Goal: Navigation & Orientation: Find specific page/section

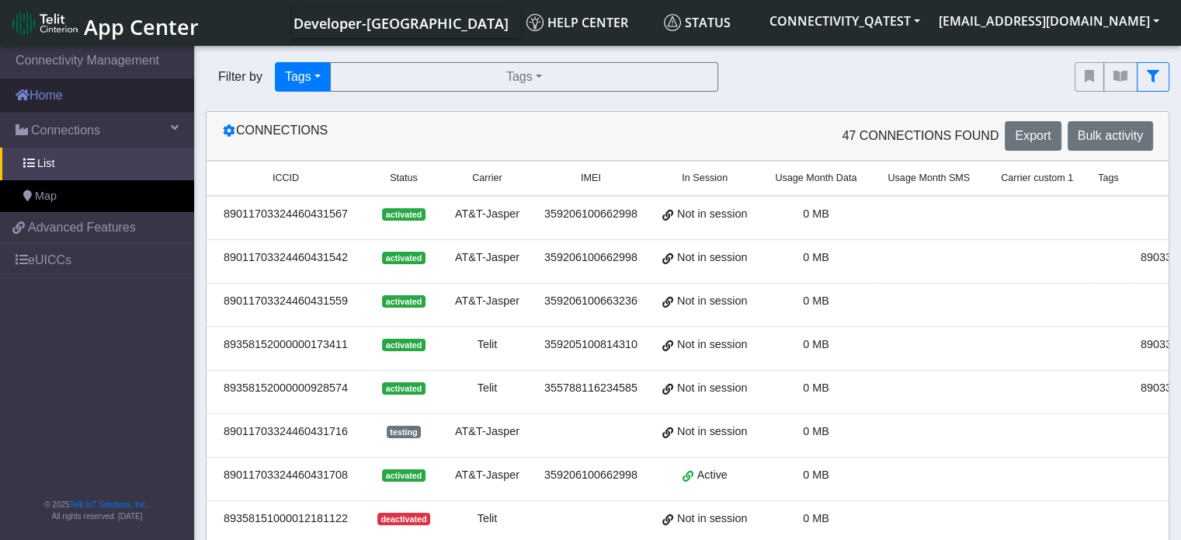
click at [51, 103] on link "Home" at bounding box center [97, 95] width 194 height 34
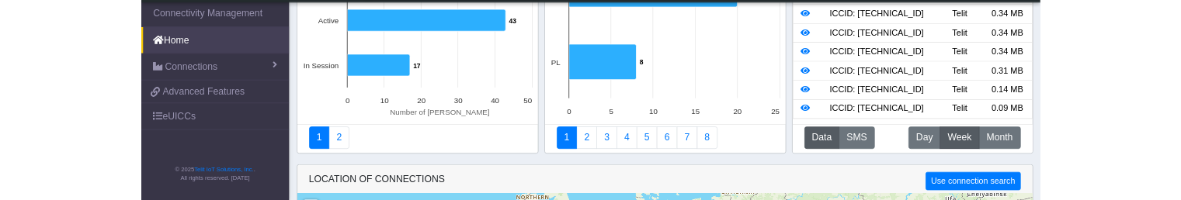
scroll to position [123, 0]
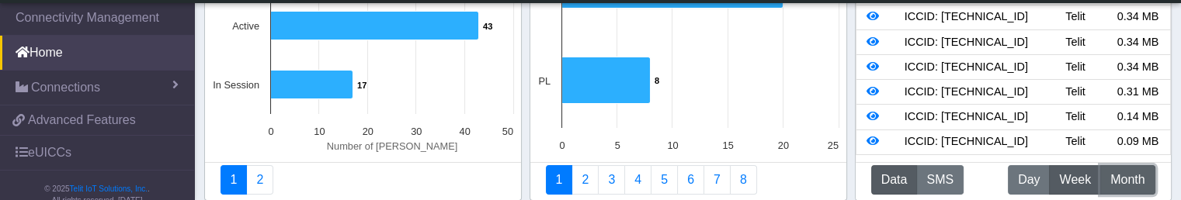
click at [1120, 179] on span "Month" at bounding box center [1128, 180] width 34 height 19
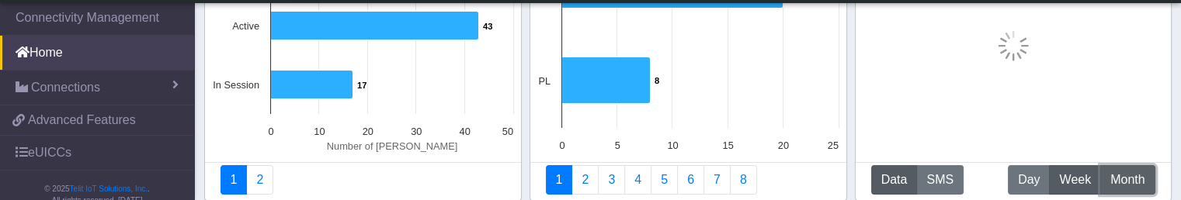
scroll to position [0, 0]
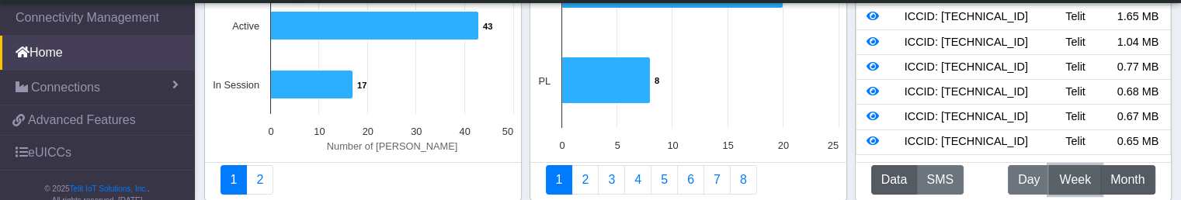
click at [1082, 186] on span "Week" at bounding box center [1075, 180] width 32 height 19
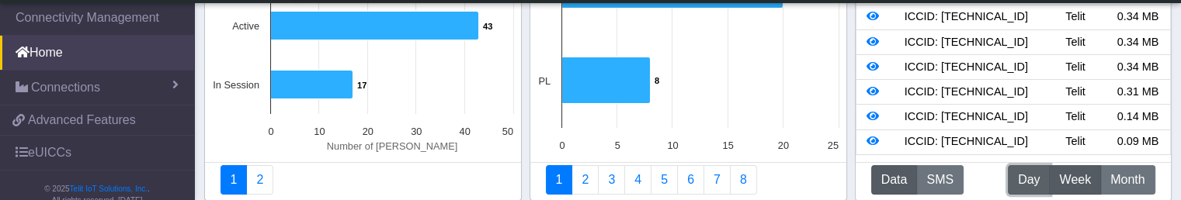
click at [1036, 182] on span "Day" at bounding box center [1029, 180] width 22 height 19
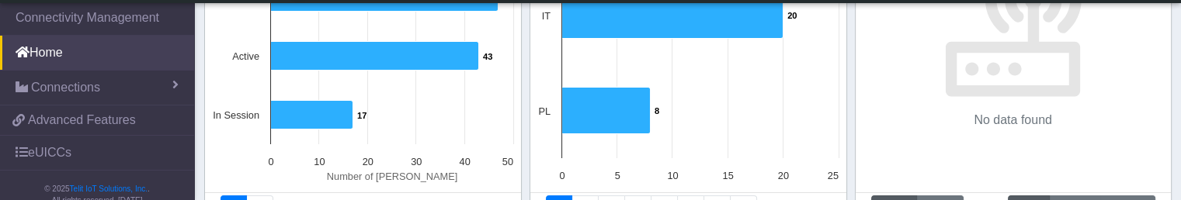
scroll to position [155, 0]
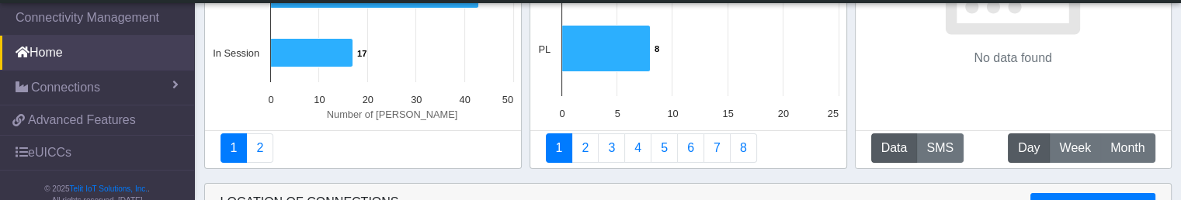
click at [1034, 145] on span "Day" at bounding box center [1029, 148] width 22 height 19
click at [1029, 144] on span "Day" at bounding box center [1029, 148] width 22 height 19
click at [1081, 140] on span "Week" at bounding box center [1075, 148] width 32 height 19
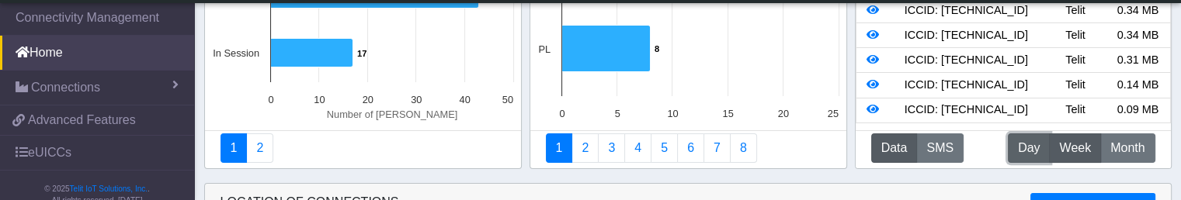
click at [1036, 143] on span "Day" at bounding box center [1029, 148] width 22 height 19
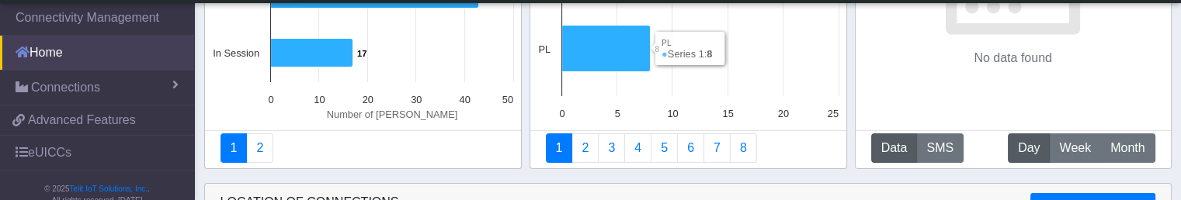
click at [43, 52] on link "Home" at bounding box center [97, 53] width 194 height 34
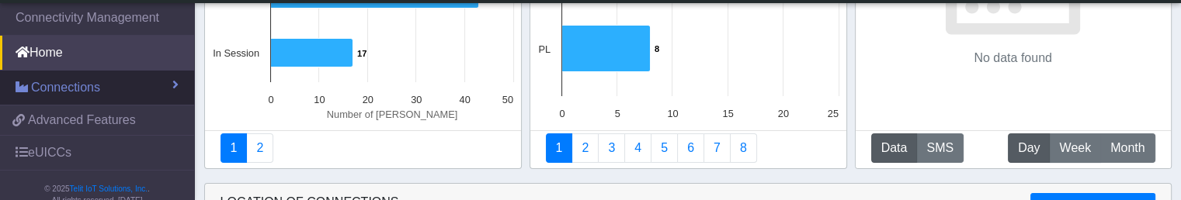
click at [71, 85] on span "Connections" at bounding box center [65, 87] width 69 height 19
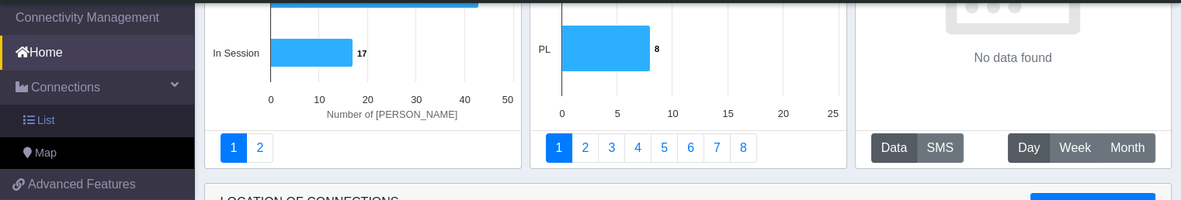
click at [82, 114] on link "List" at bounding box center [97, 121] width 194 height 33
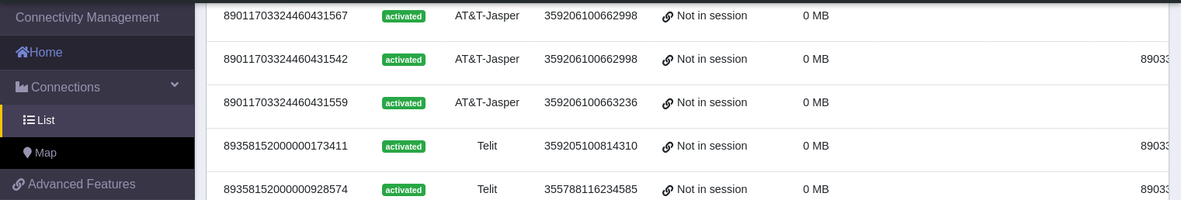
click at [71, 60] on link "Home" at bounding box center [97, 53] width 194 height 34
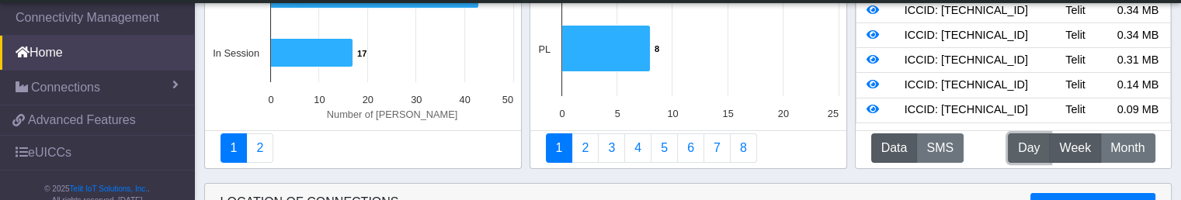
click at [1031, 148] on span "Day" at bounding box center [1029, 148] width 22 height 19
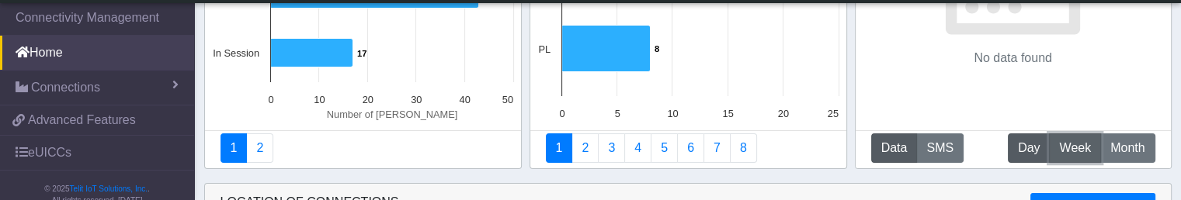
click at [1097, 148] on button "W Week" at bounding box center [1075, 149] width 52 height 30
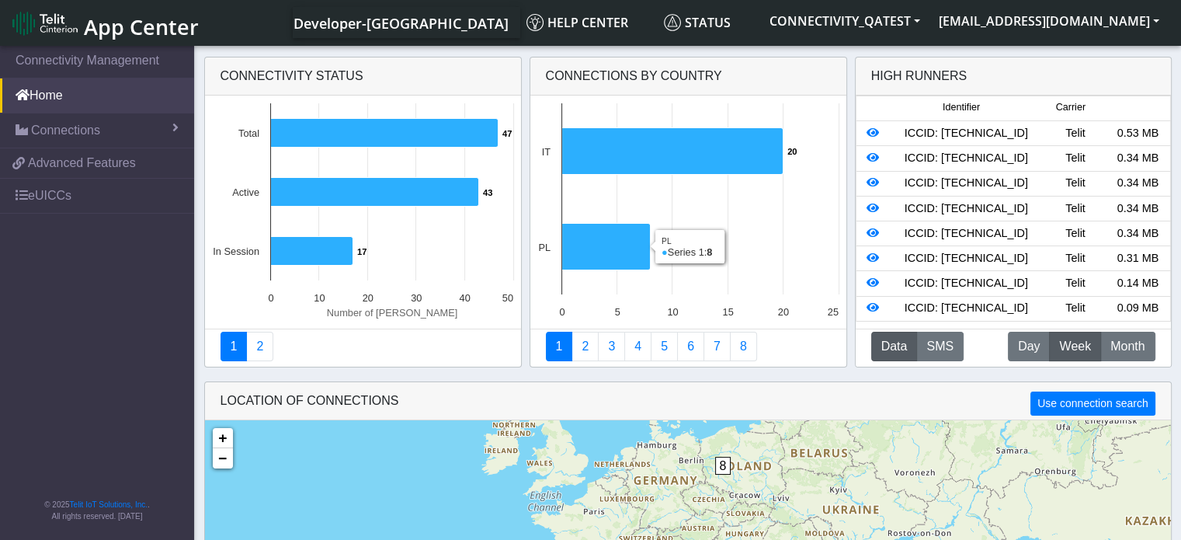
click at [140, 26] on span "App Center" at bounding box center [141, 26] width 115 height 29
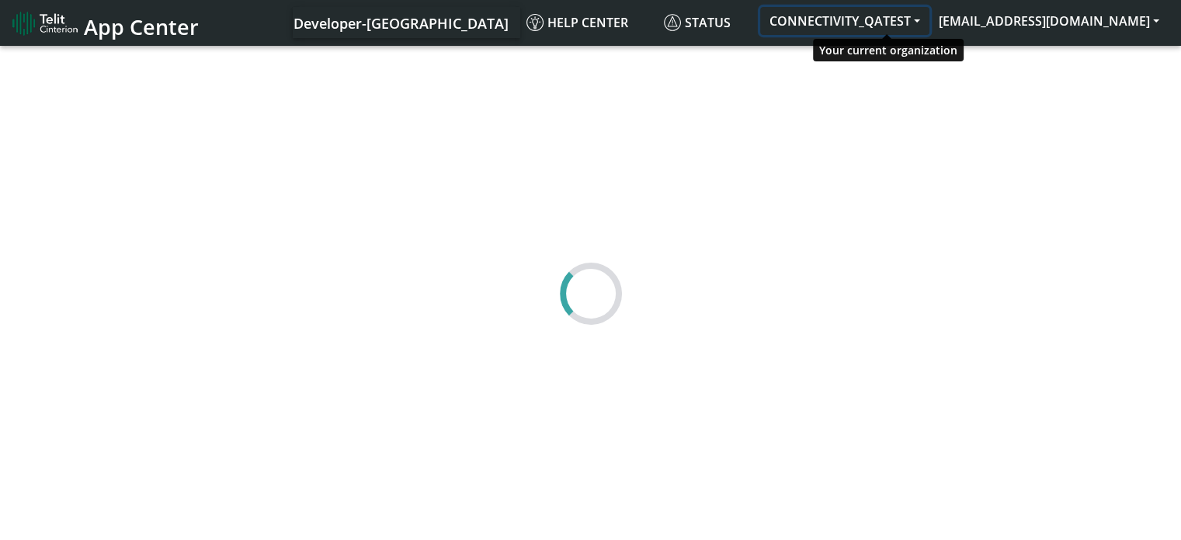
click at [904, 23] on button "CONNECTIVITY_QATEST" at bounding box center [844, 21] width 169 height 28
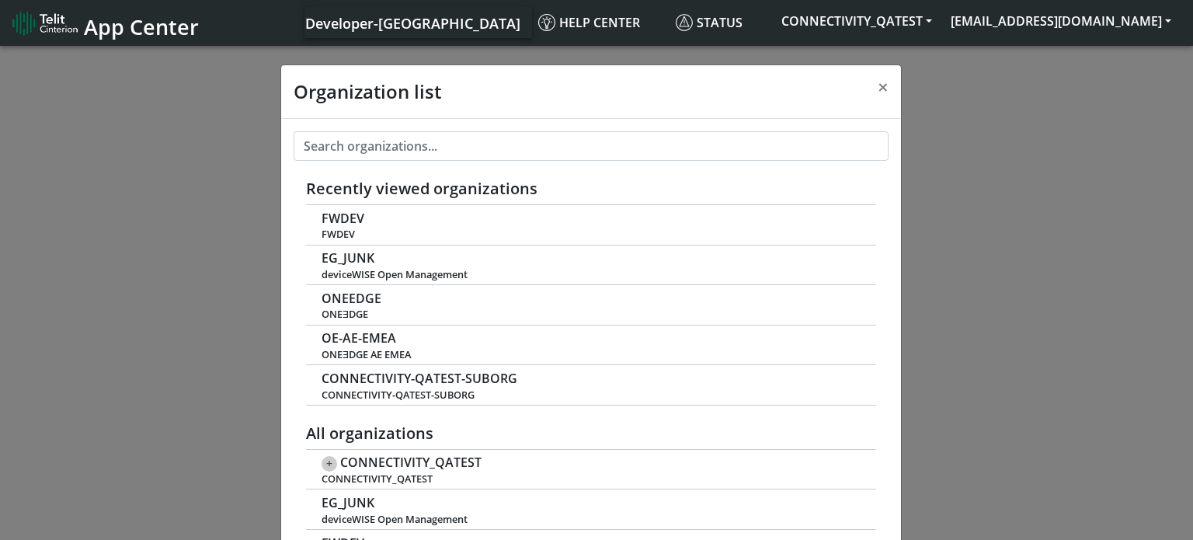
scroll to position [5, 0]
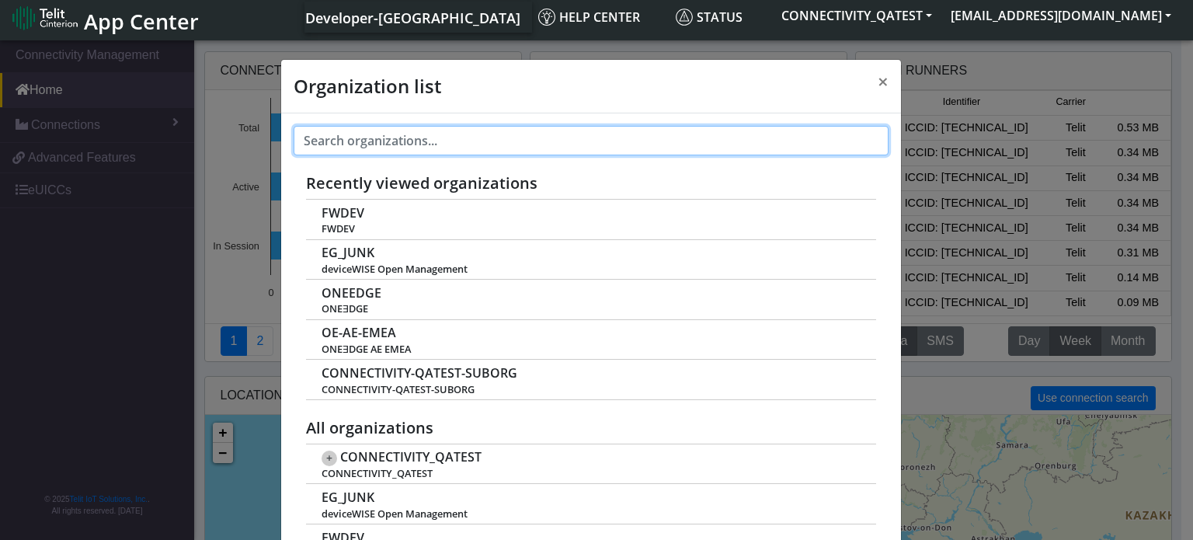
click at [381, 127] on input "text" at bounding box center [591, 141] width 595 height 30
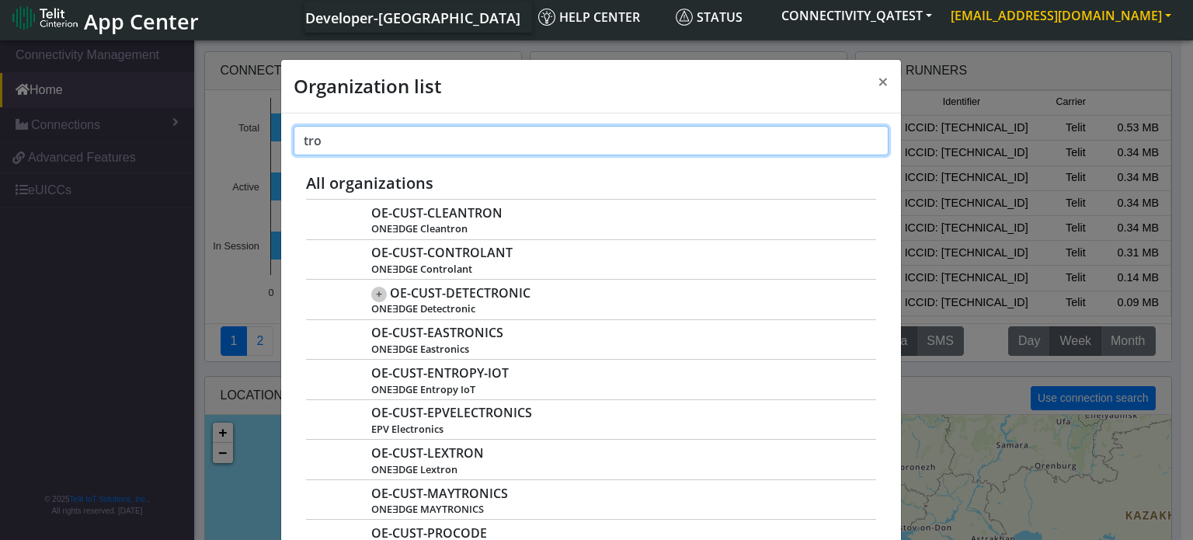
type input "tro"
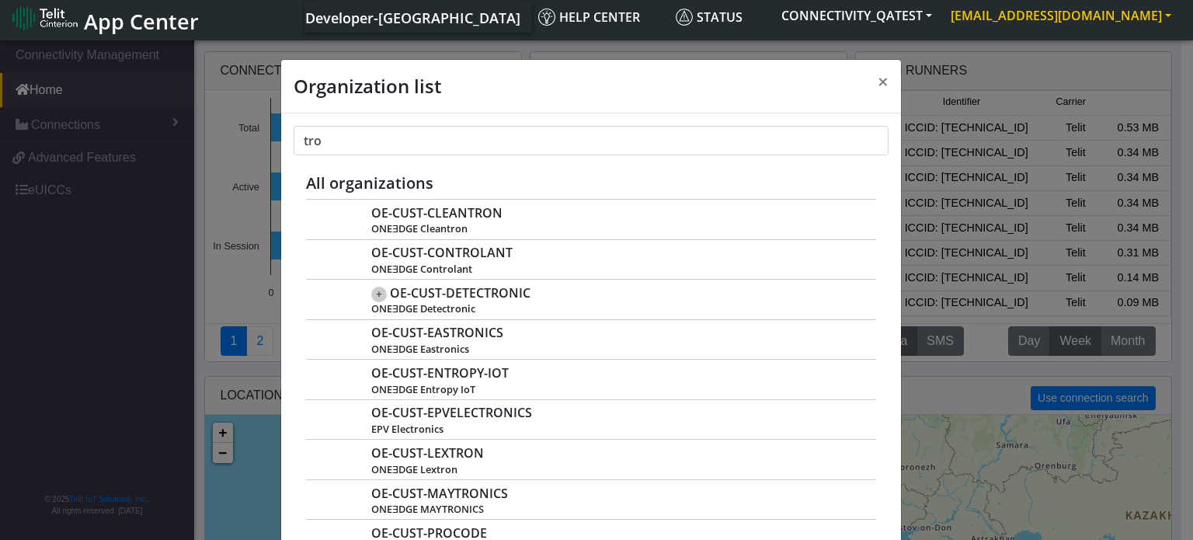
click at [1102, 23] on button "qaorgadminuser@telit.com" at bounding box center [1060, 16] width 239 height 28
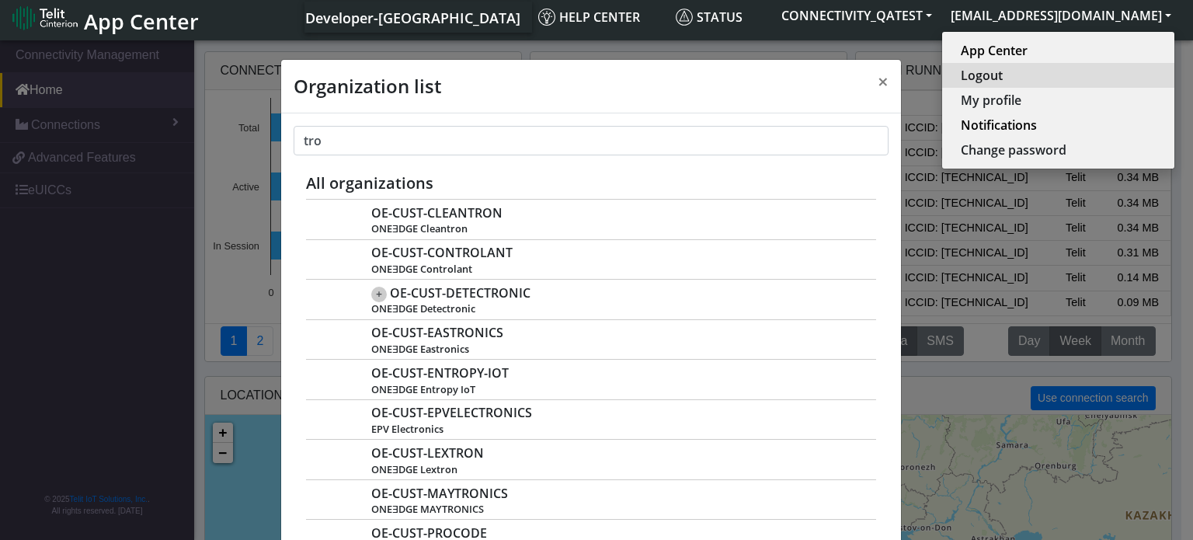
click at [1040, 73] on button "Logout" at bounding box center [1058, 75] width 232 height 25
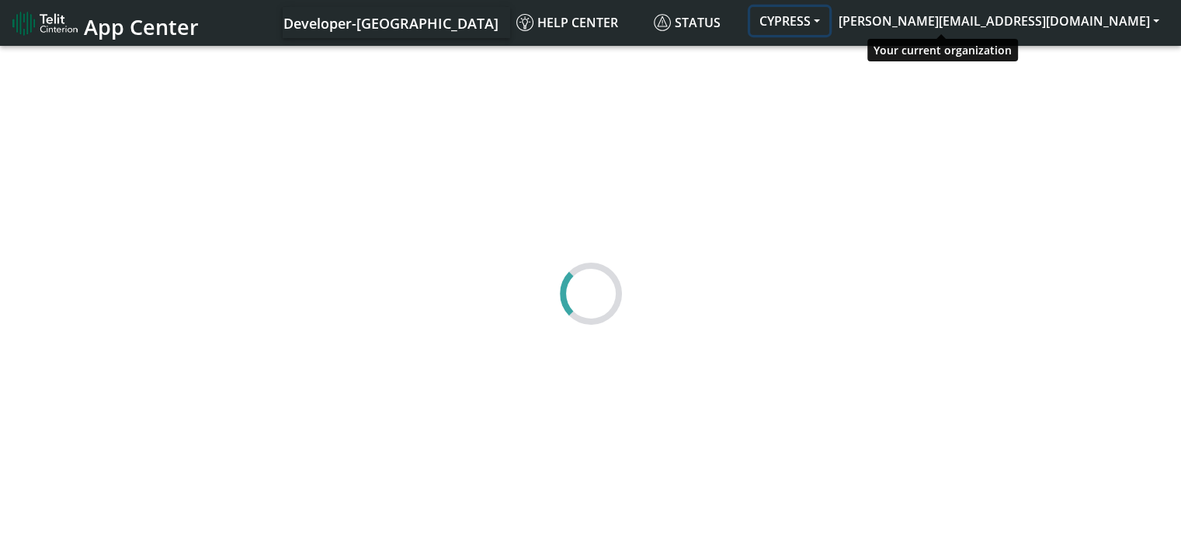
click at [829, 21] on button "CYPRESS" at bounding box center [789, 21] width 79 height 28
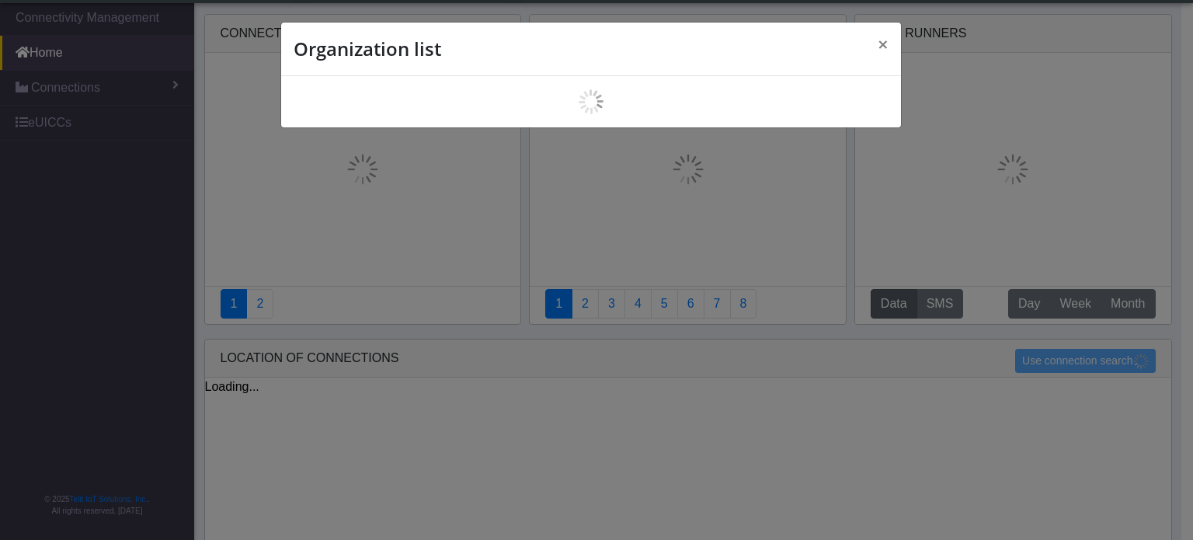
scroll to position [5, 0]
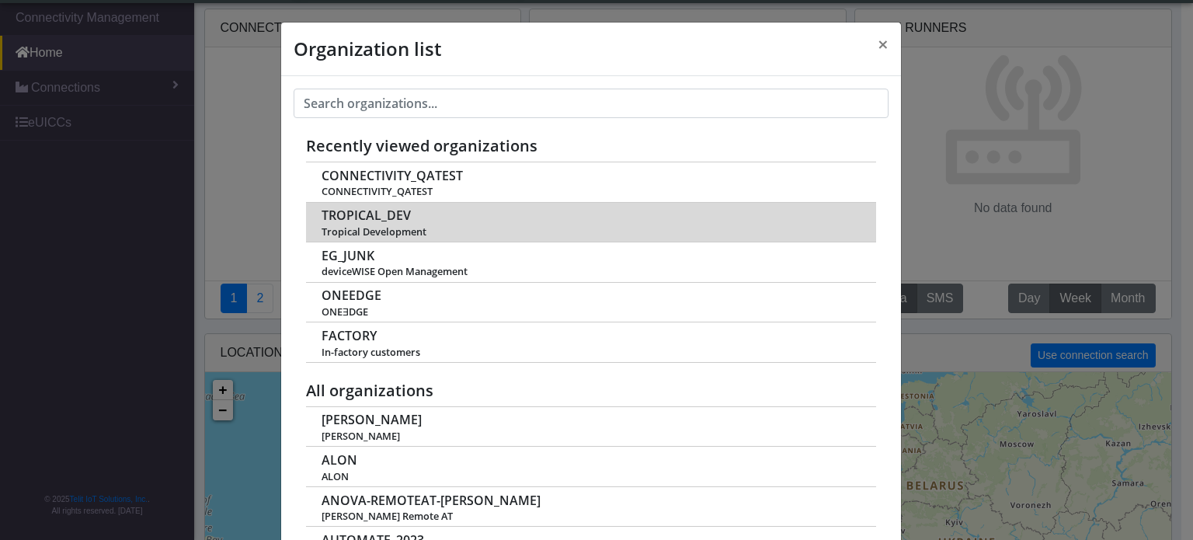
click at [370, 217] on span "TROPICAL_DEV" at bounding box center [366, 215] width 89 height 15
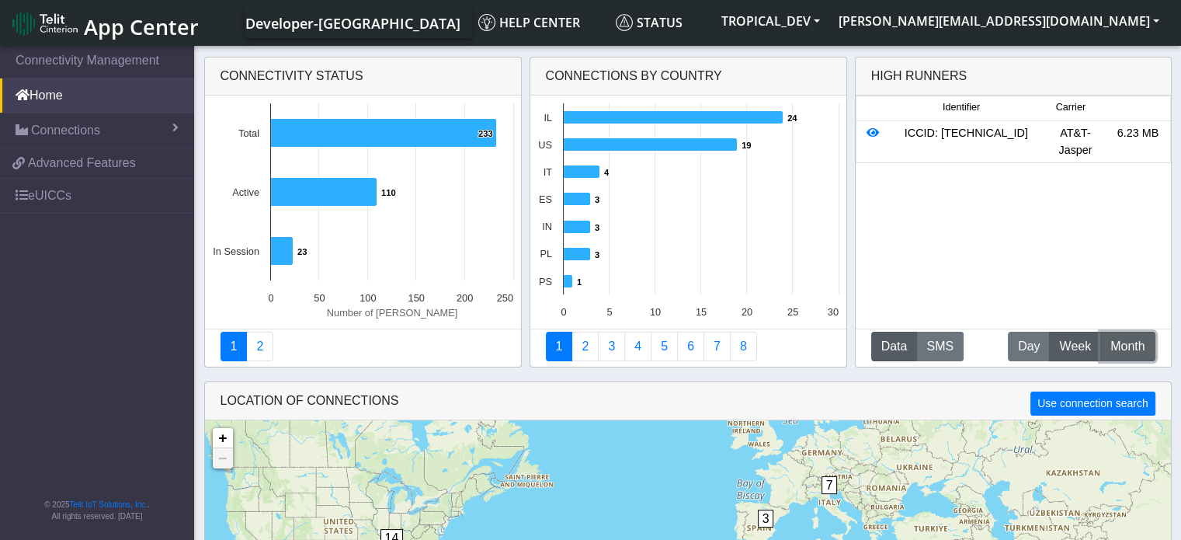
click at [1128, 349] on span "Month" at bounding box center [1128, 346] width 34 height 19
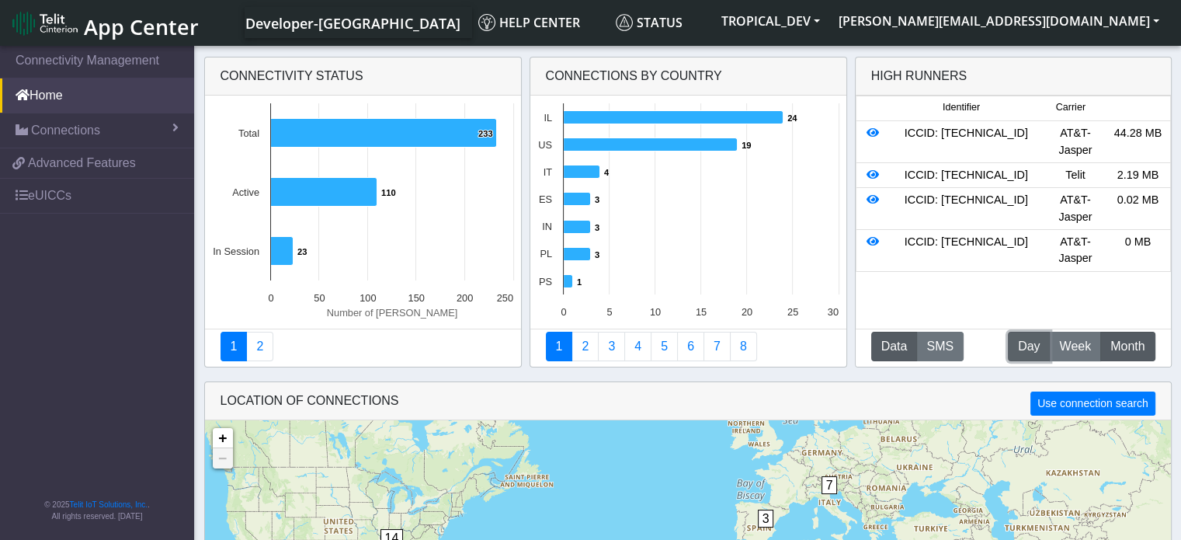
click at [1031, 349] on span "Day" at bounding box center [1029, 346] width 22 height 19
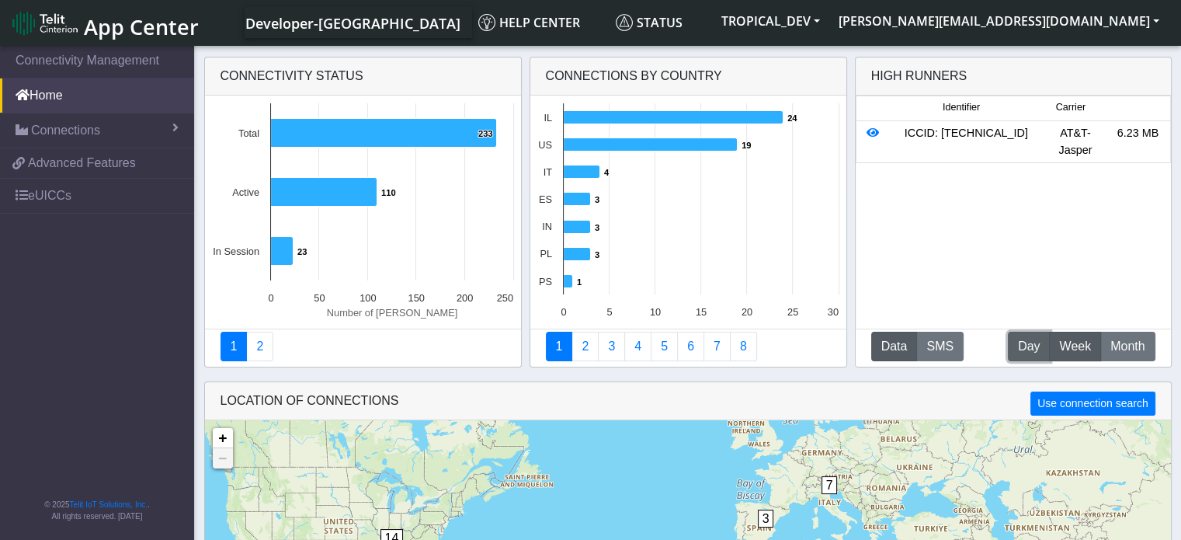
click at [1028, 342] on span "Day" at bounding box center [1029, 346] width 22 height 19
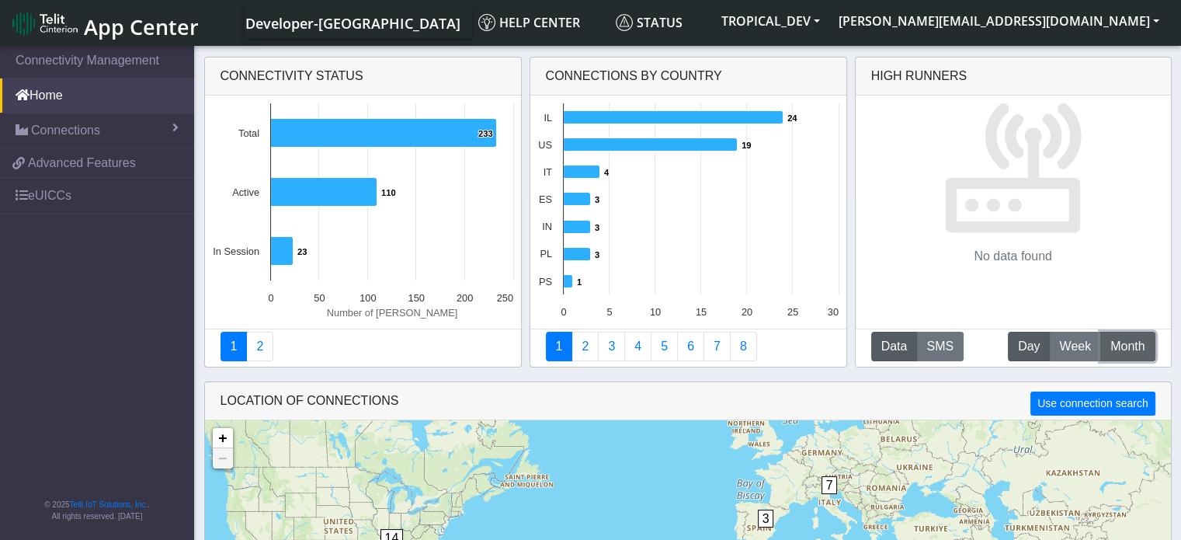
click at [1130, 343] on span "Month" at bounding box center [1128, 346] width 34 height 19
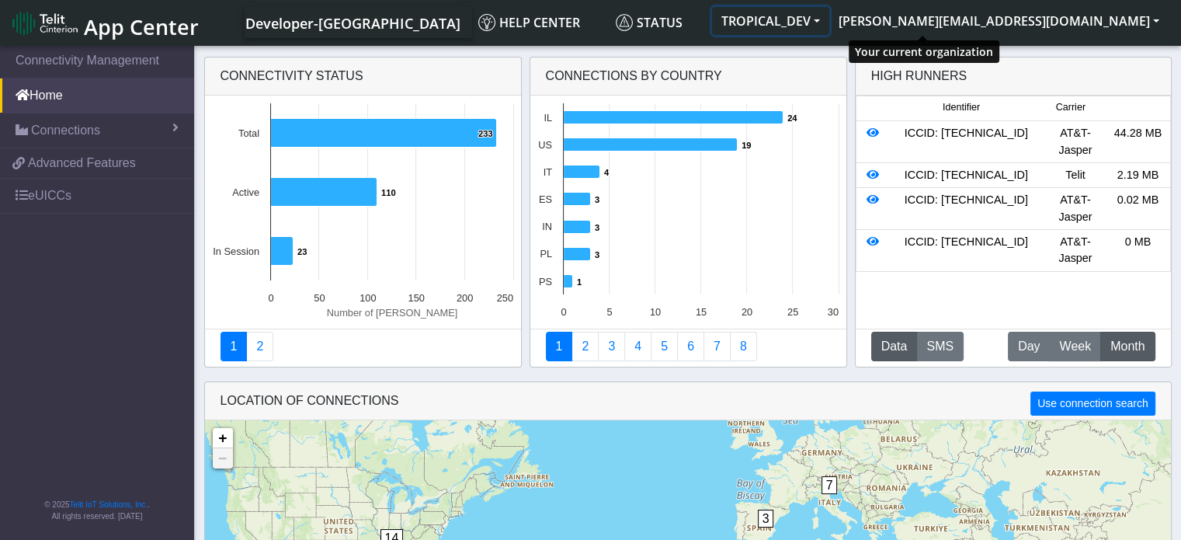
click at [829, 21] on button "TROPICAL_DEV" at bounding box center [770, 21] width 117 height 28
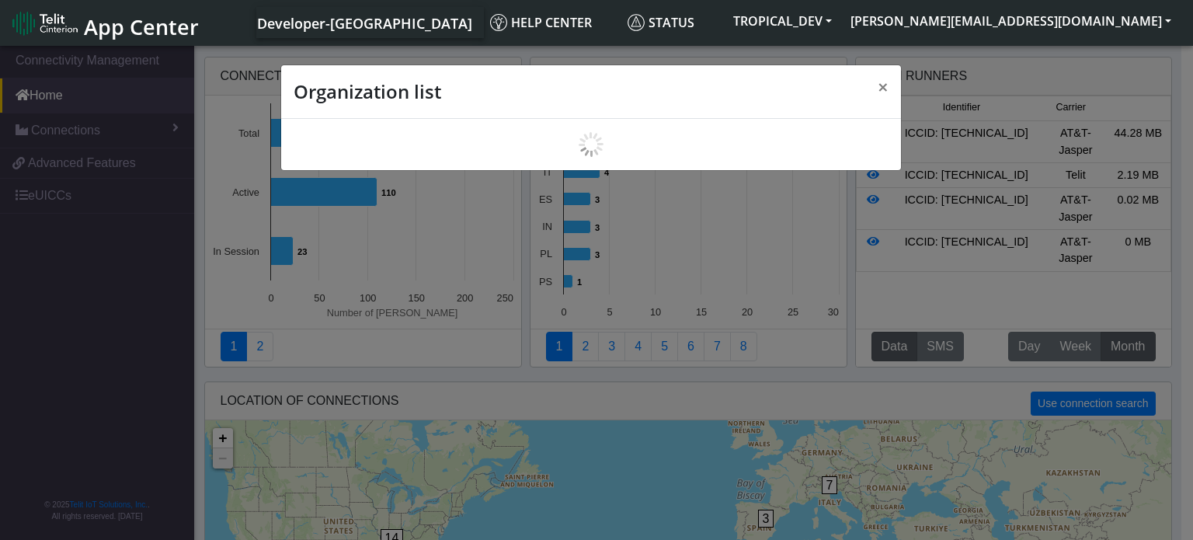
scroll to position [5, 0]
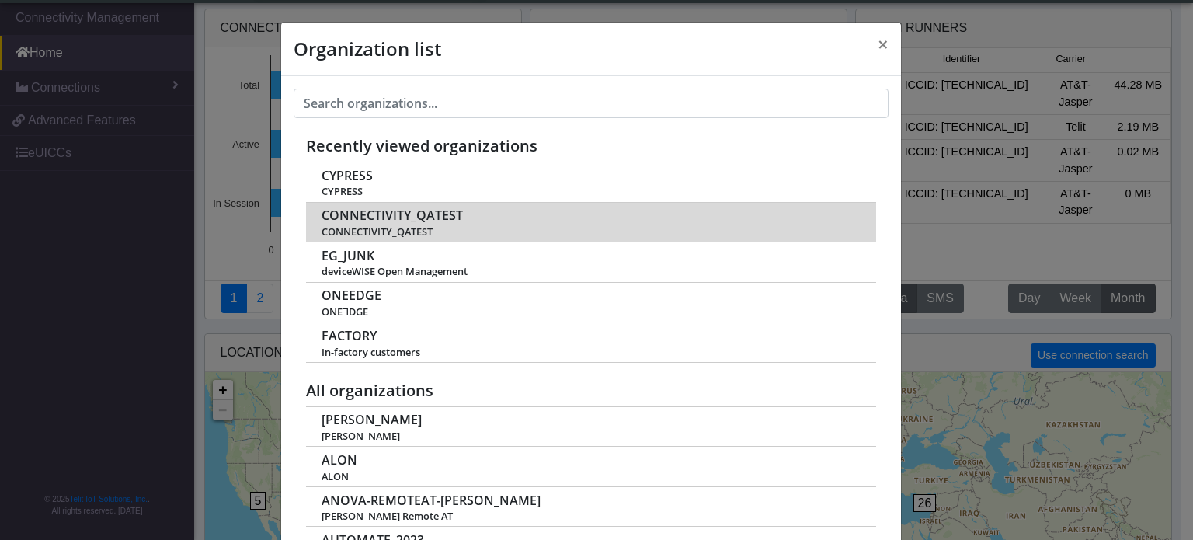
click at [356, 214] on span "CONNECTIVITY_QATEST" at bounding box center [392, 215] width 141 height 15
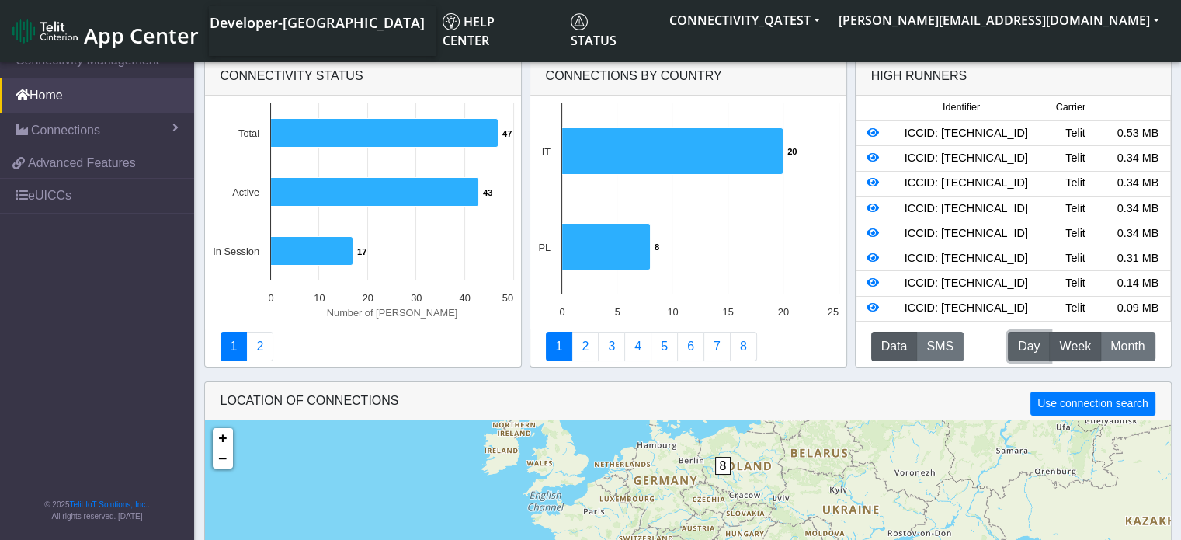
click at [1030, 346] on span "Day" at bounding box center [1029, 346] width 22 height 19
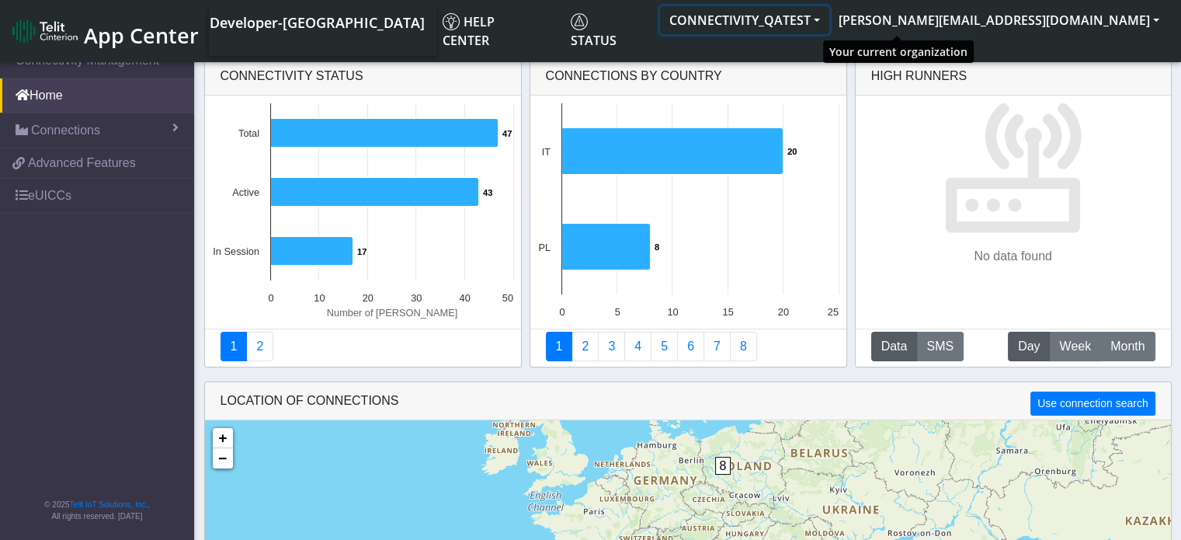
click at [829, 24] on button "CONNECTIVITY_QATEST" at bounding box center [744, 20] width 169 height 28
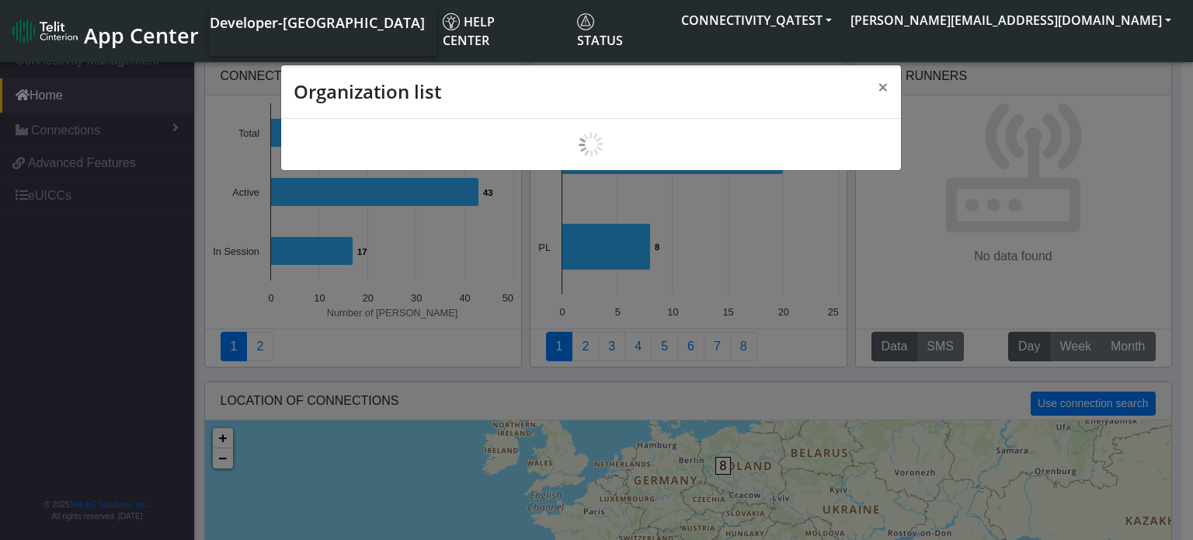
scroll to position [5, 0]
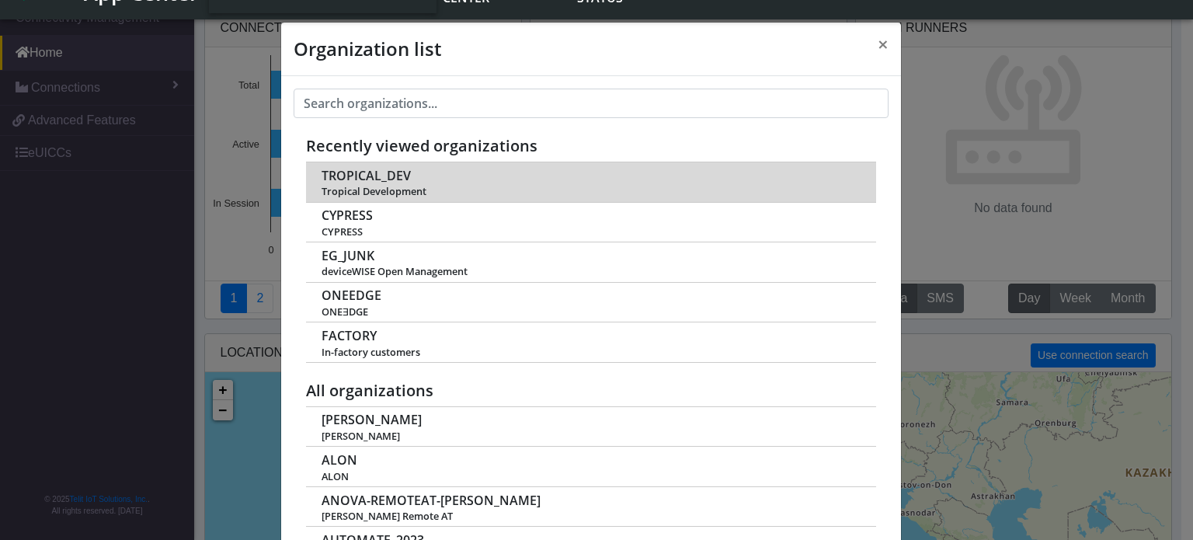
click at [352, 170] on span "TROPICAL_DEV" at bounding box center [366, 176] width 89 height 15
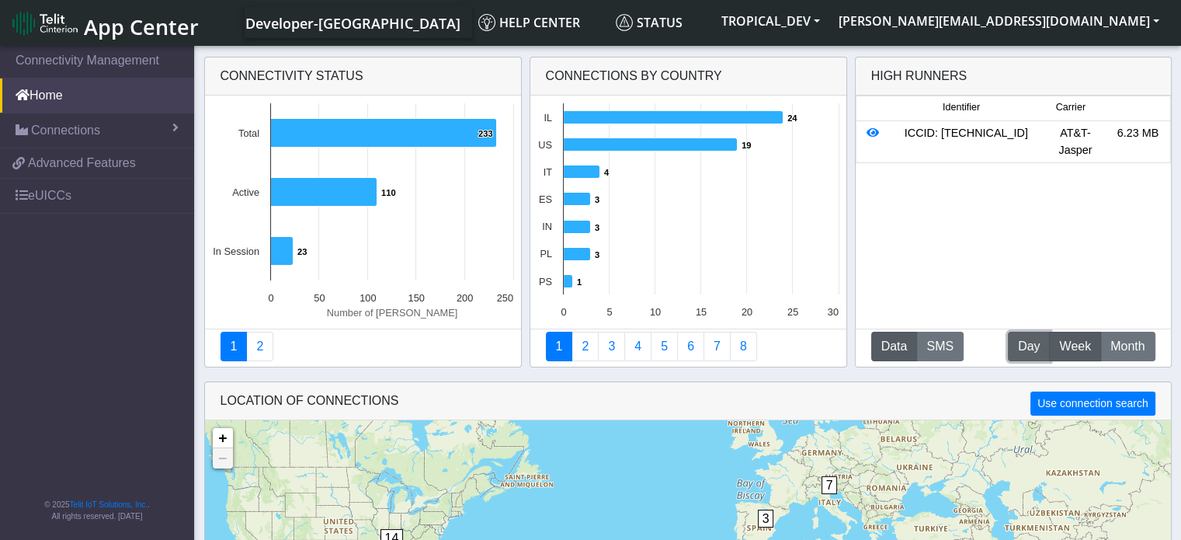
click at [1014, 347] on button "D Day" at bounding box center [1029, 347] width 42 height 30
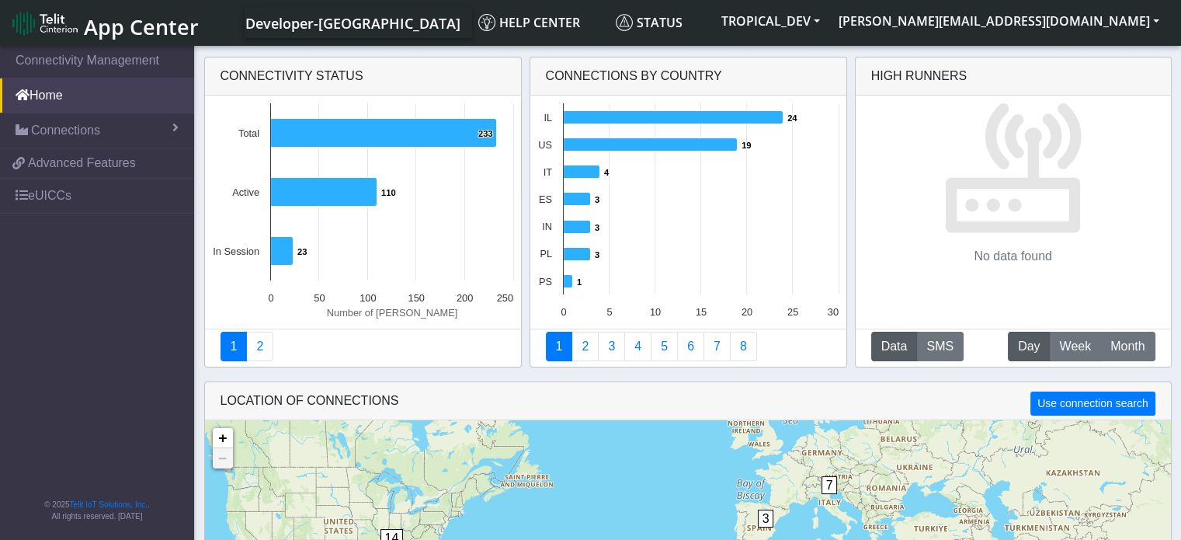
click at [1036, 344] on span "Day" at bounding box center [1029, 346] width 22 height 19
click at [34, 128] on span "Connections" at bounding box center [65, 130] width 69 height 19
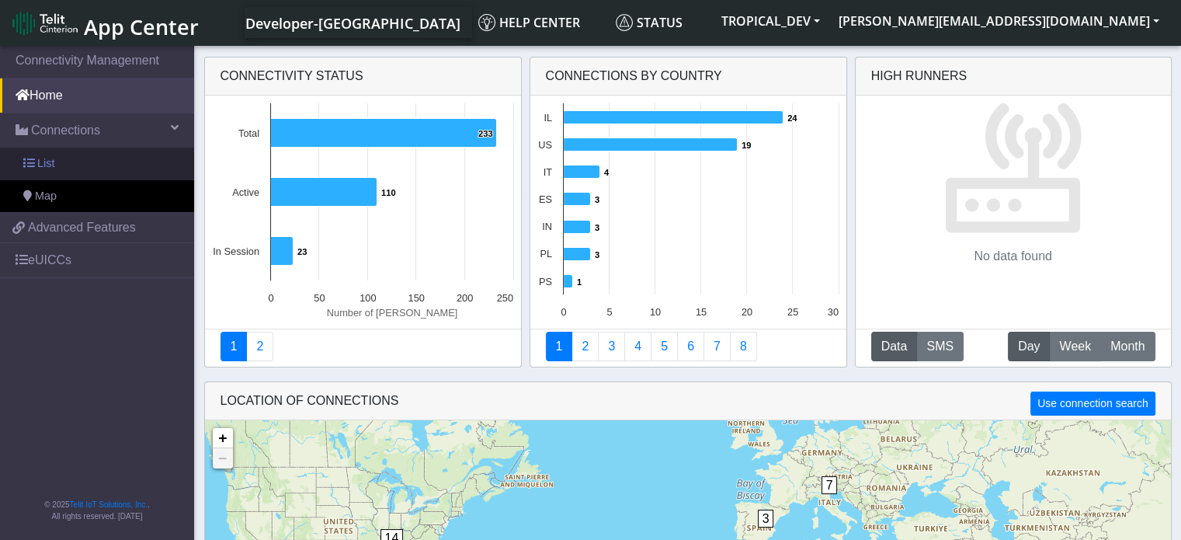
click at [49, 167] on span "List" at bounding box center [45, 163] width 17 height 17
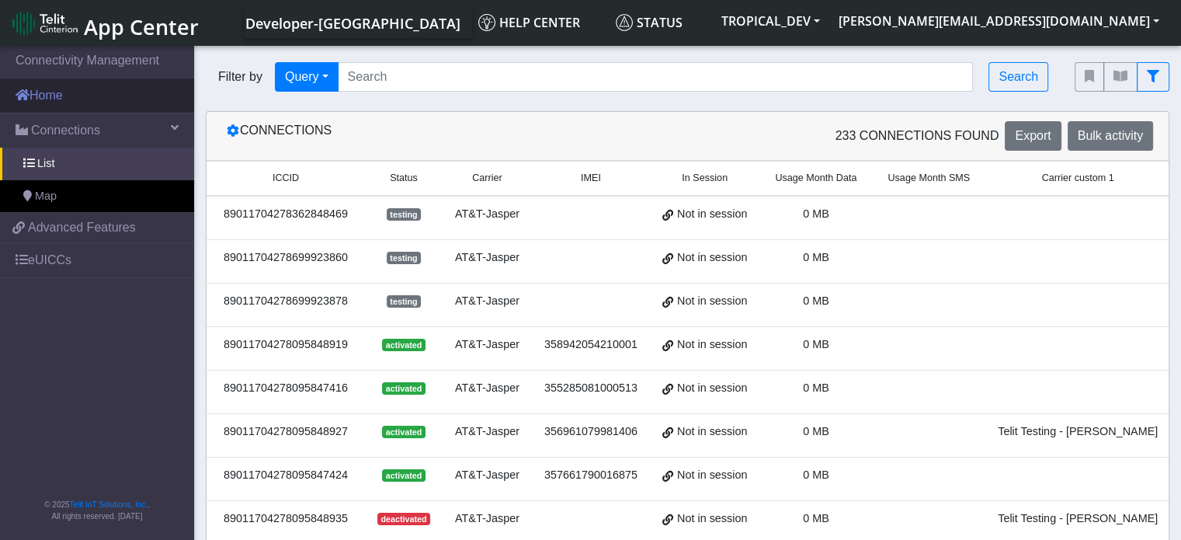
click at [31, 106] on link "Home" at bounding box center [97, 95] width 194 height 34
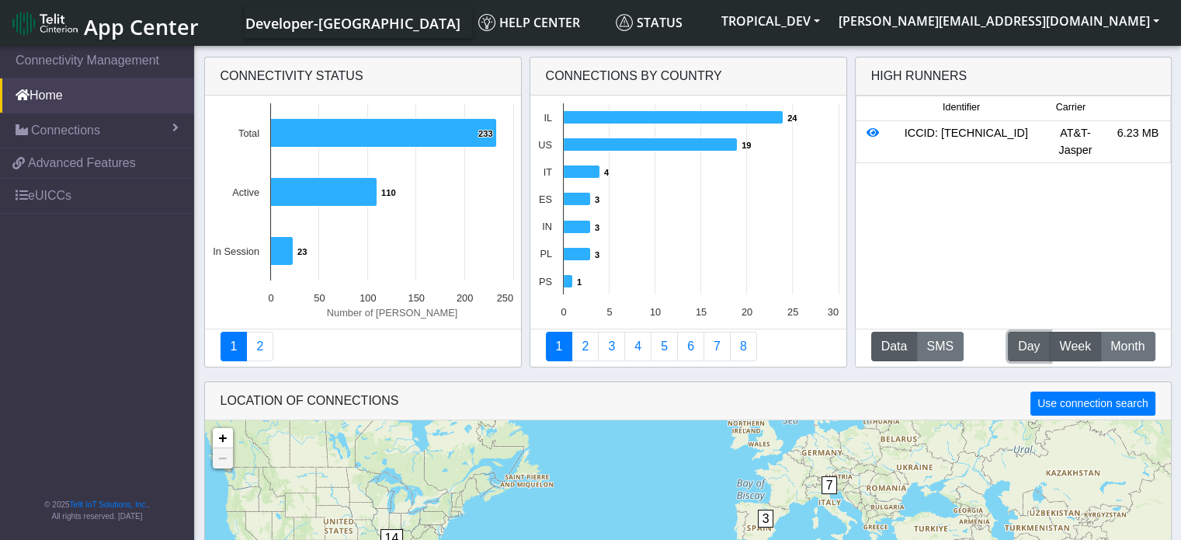
click at [1027, 347] on span "Day" at bounding box center [1029, 346] width 22 height 19
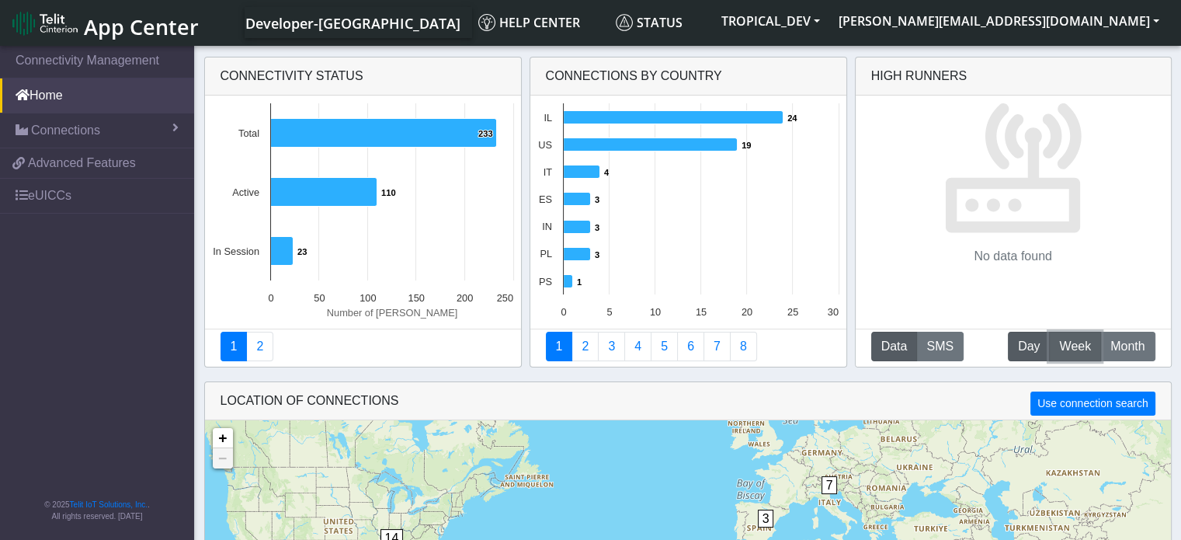
click at [1064, 353] on span "Week" at bounding box center [1075, 346] width 32 height 19
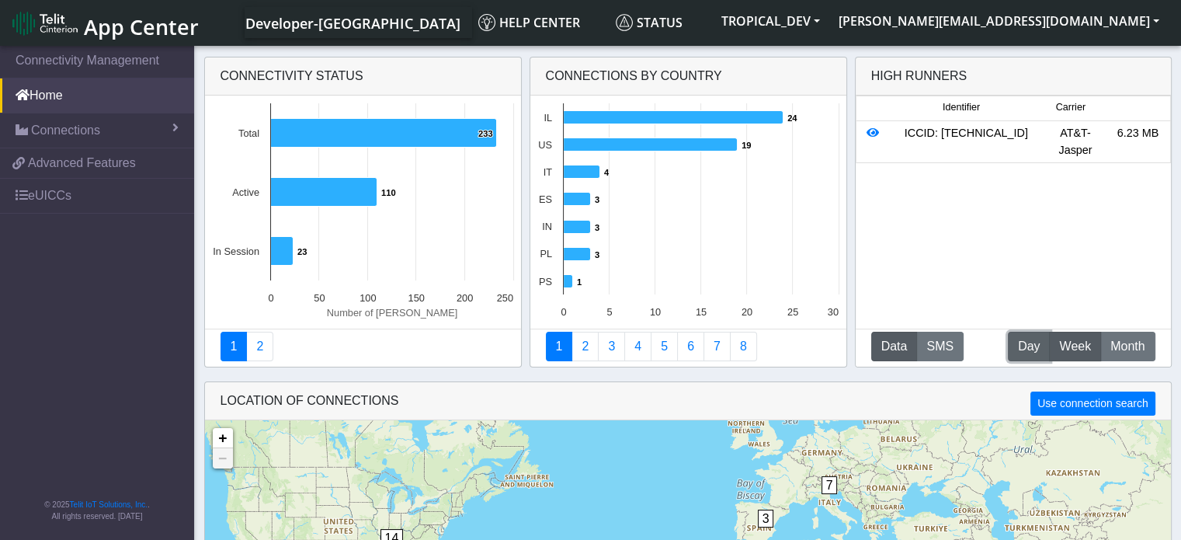
click at [1041, 346] on button "D Day" at bounding box center [1029, 347] width 42 height 30
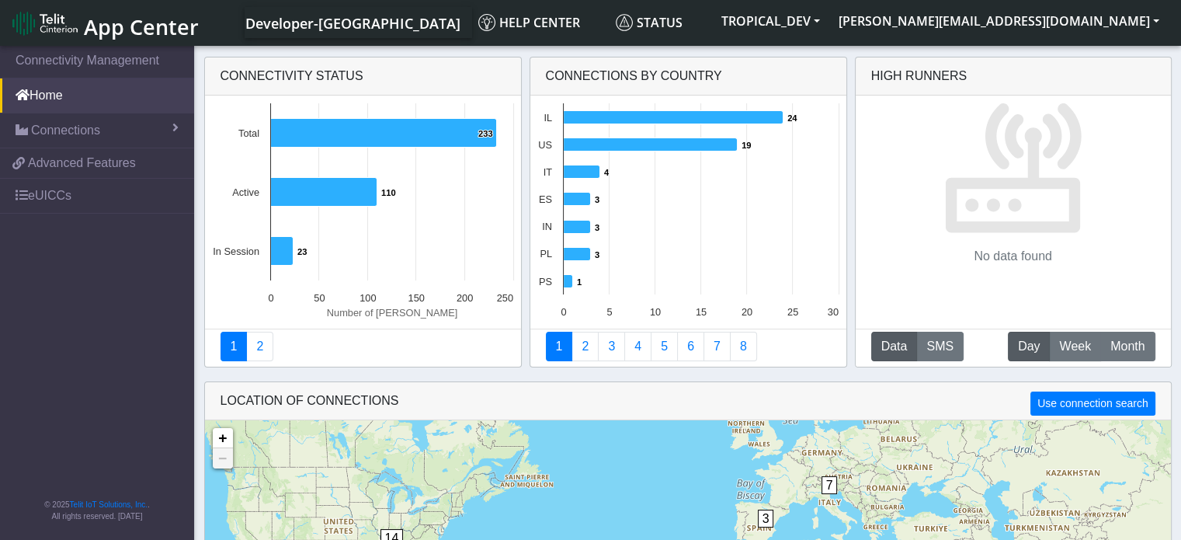
click at [1040, 346] on button "D Day" at bounding box center [1029, 347] width 42 height 30
click at [829, 31] on button "TROPICAL_DEV" at bounding box center [770, 21] width 117 height 28
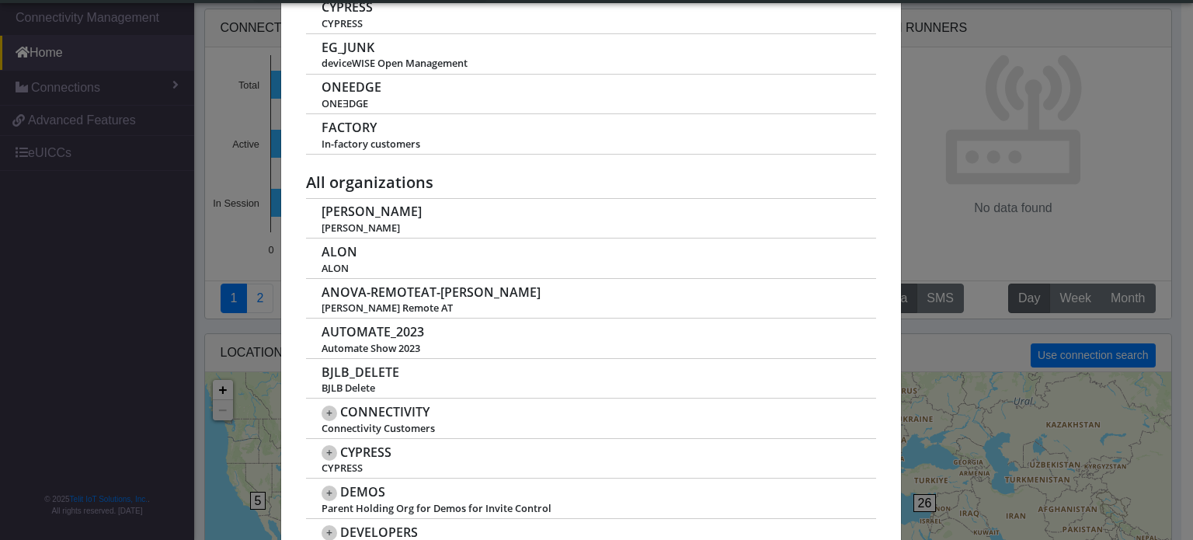
scroll to position [233, 0]
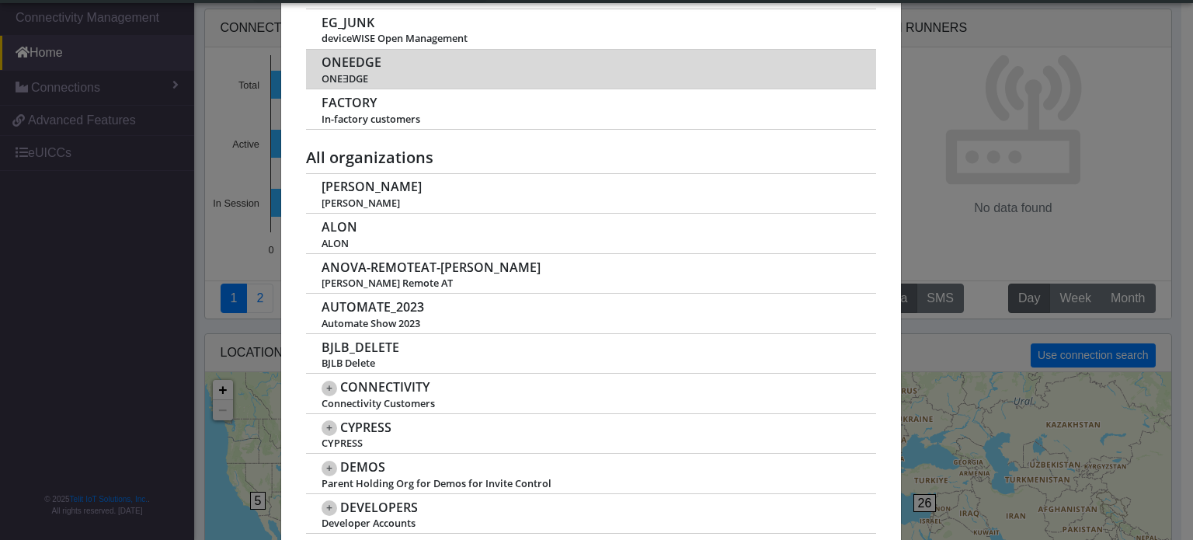
click at [351, 68] on span "ONEEDGE" at bounding box center [352, 62] width 60 height 15
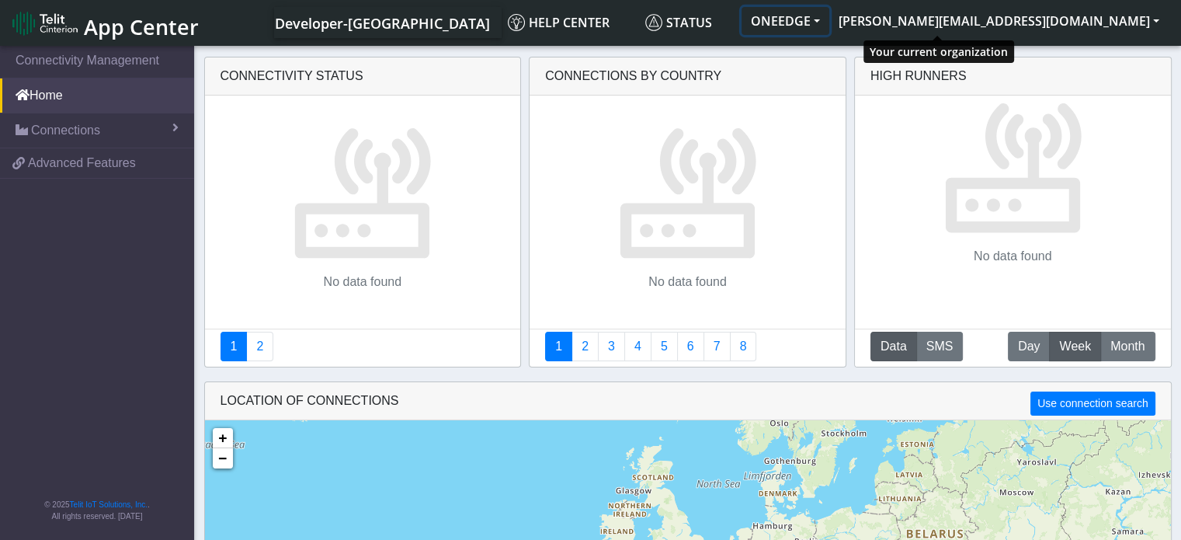
click at [829, 28] on button "ONEEDGE" at bounding box center [786, 21] width 88 height 28
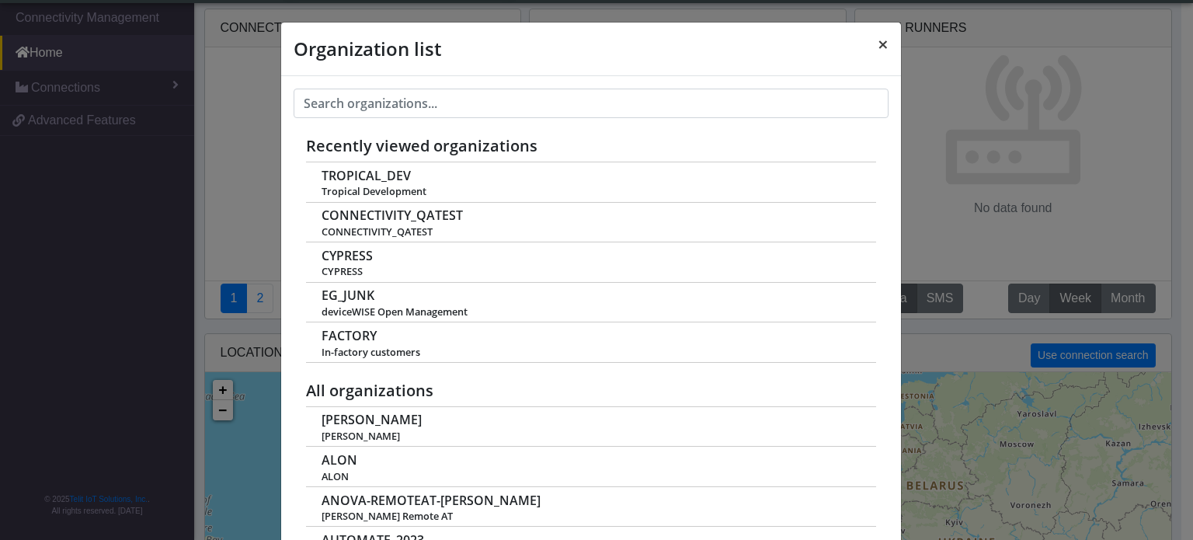
click at [878, 43] on span "×" at bounding box center [883, 44] width 11 height 26
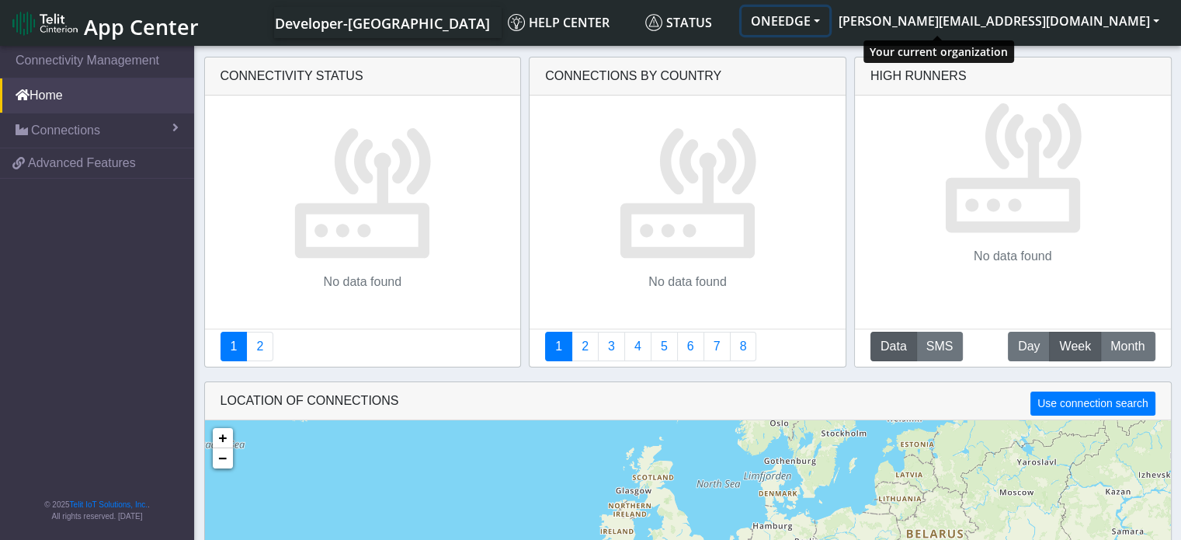
click at [829, 27] on button "ONEEDGE" at bounding box center [786, 21] width 88 height 28
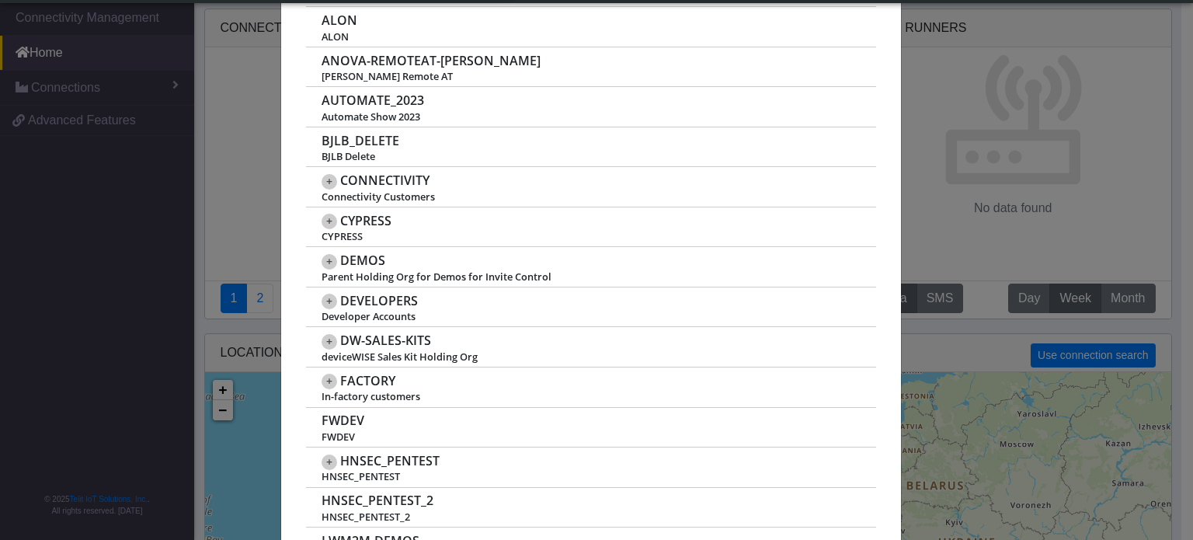
scroll to position [466, 0]
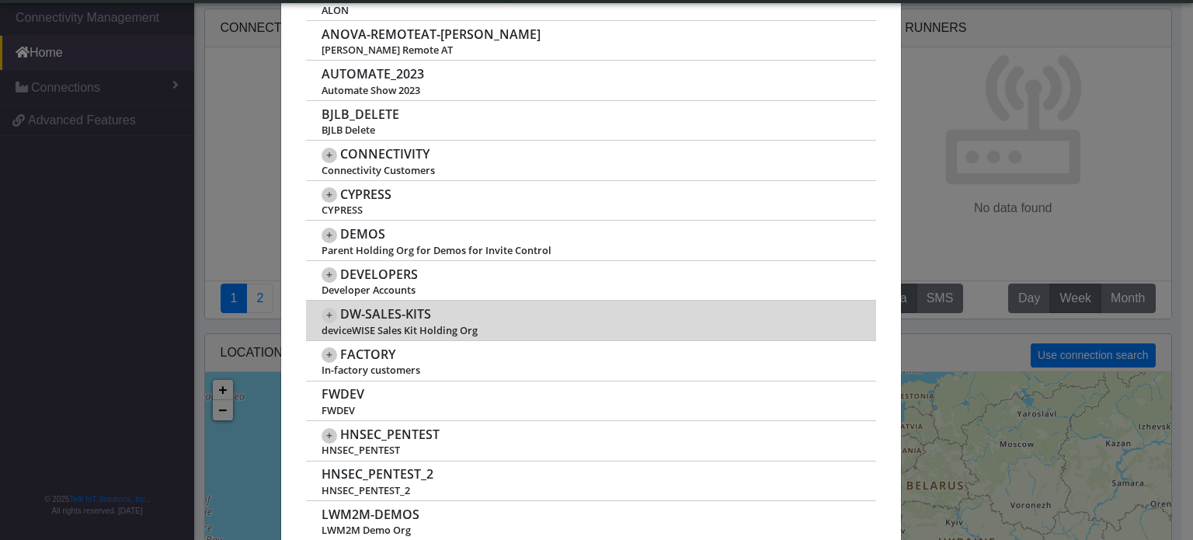
click at [342, 318] on span "DW-SALES-KITS" at bounding box center [385, 314] width 91 height 15
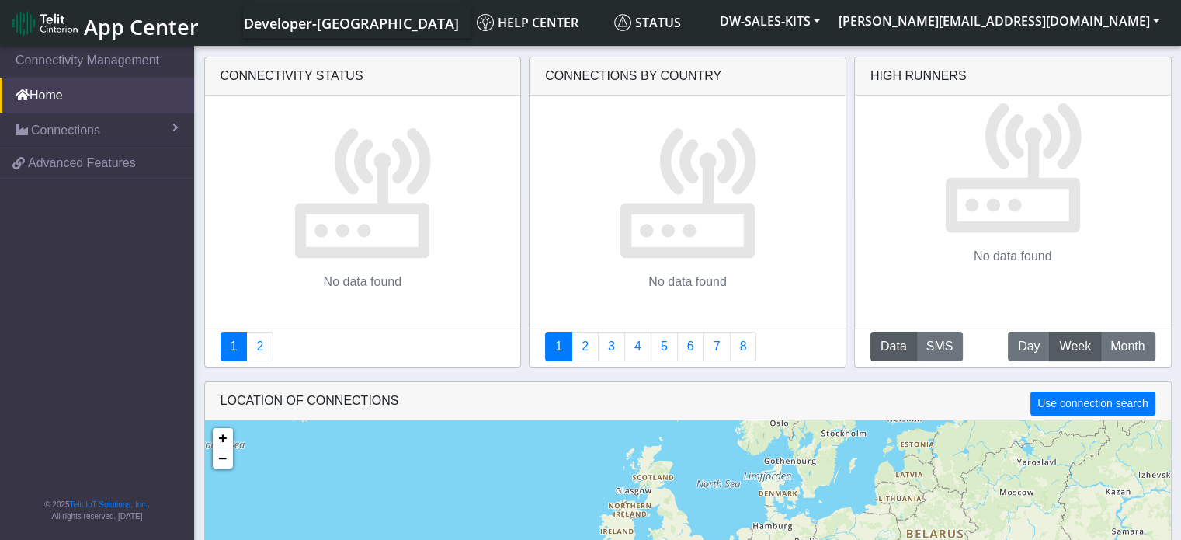
click at [142, 37] on span "App Center" at bounding box center [141, 26] width 115 height 29
